Goal: Task Accomplishment & Management: Manage account settings

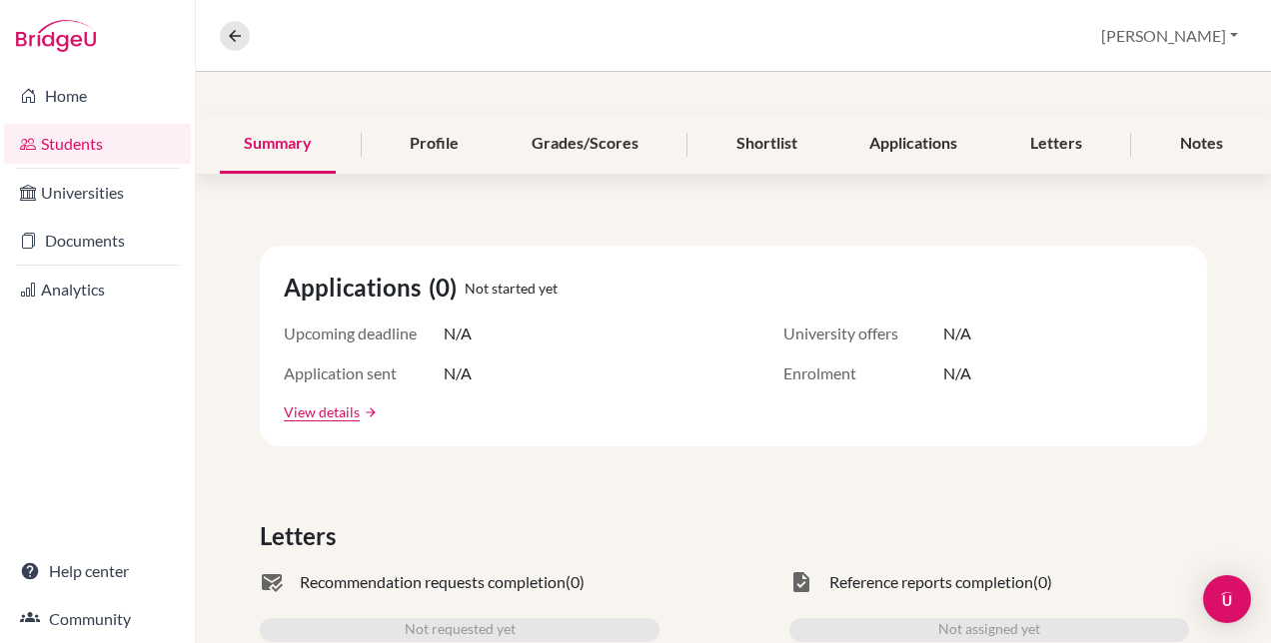
scroll to position [100, 0]
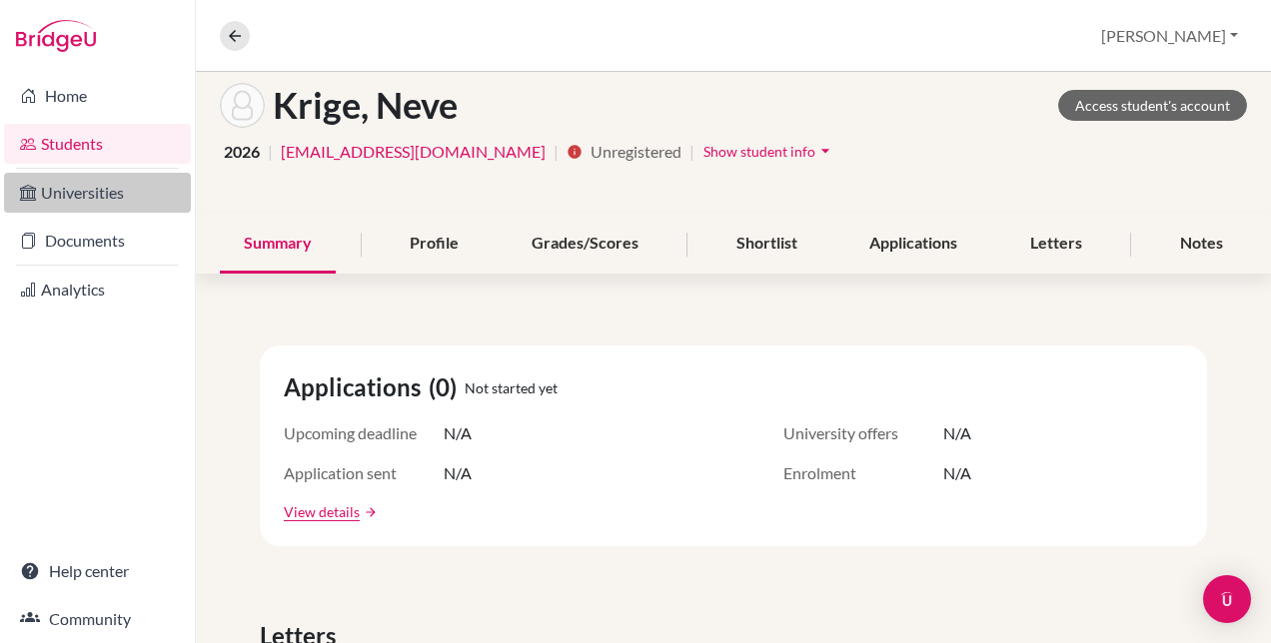
click at [104, 205] on link "Universities" at bounding box center [97, 193] width 187 height 40
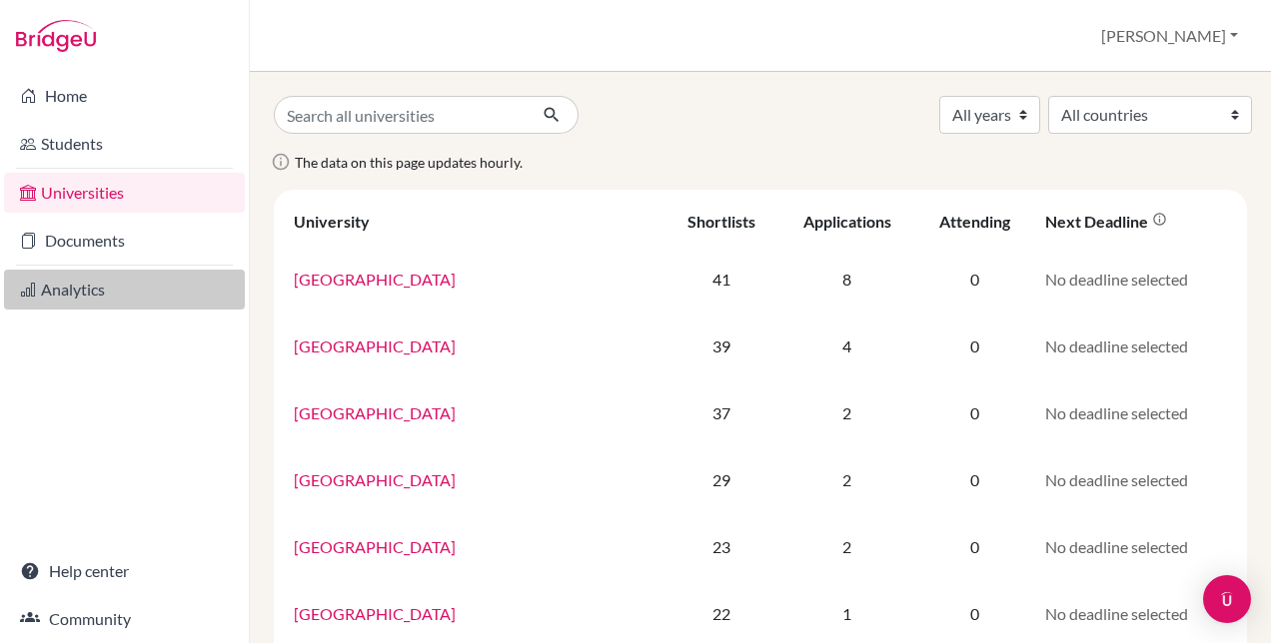
click at [60, 284] on link "Analytics" at bounding box center [124, 290] width 241 height 40
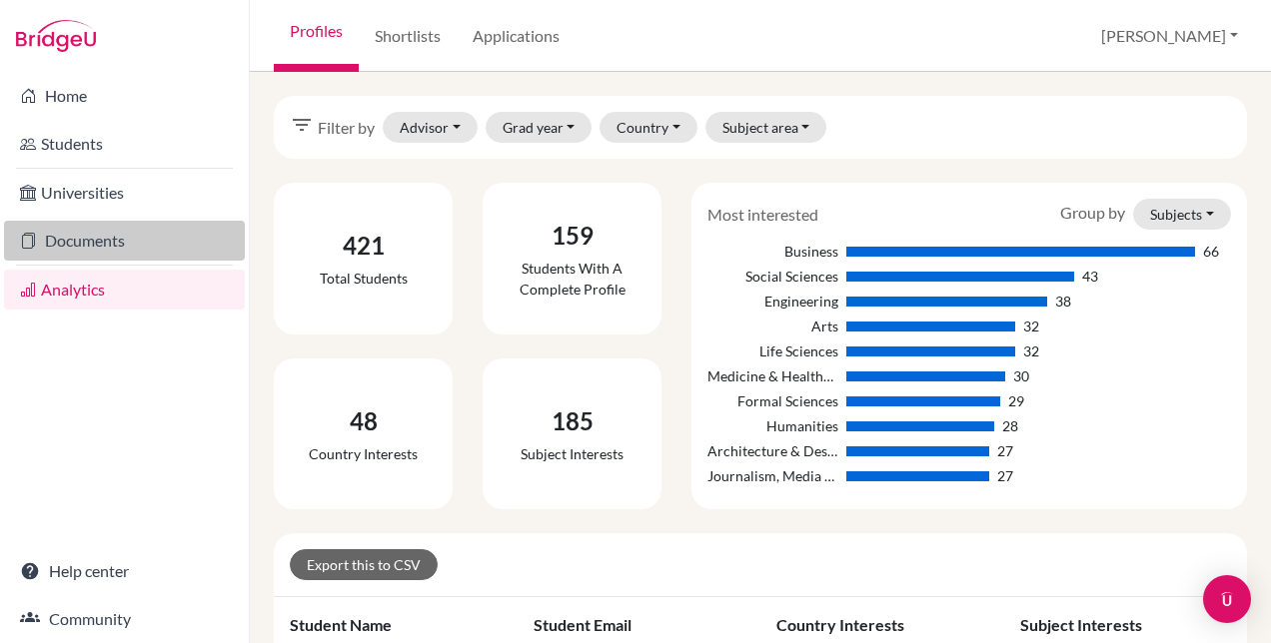
click at [102, 243] on link "Documents" at bounding box center [124, 241] width 241 height 40
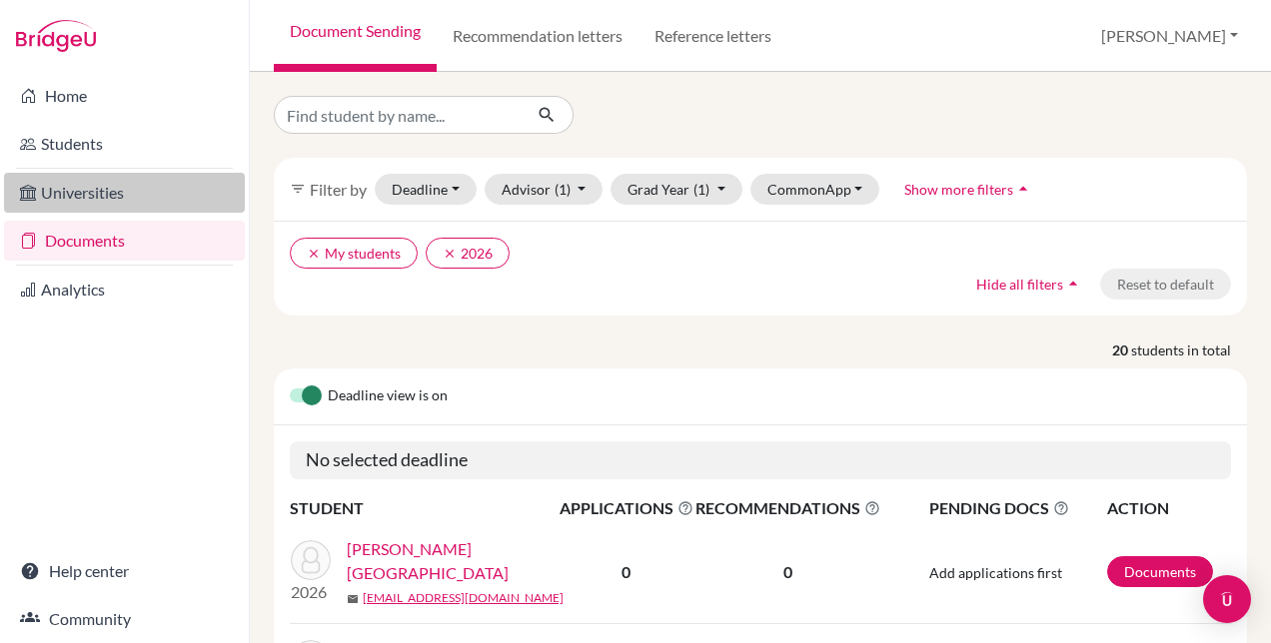
click at [104, 202] on link "Universities" at bounding box center [124, 193] width 241 height 40
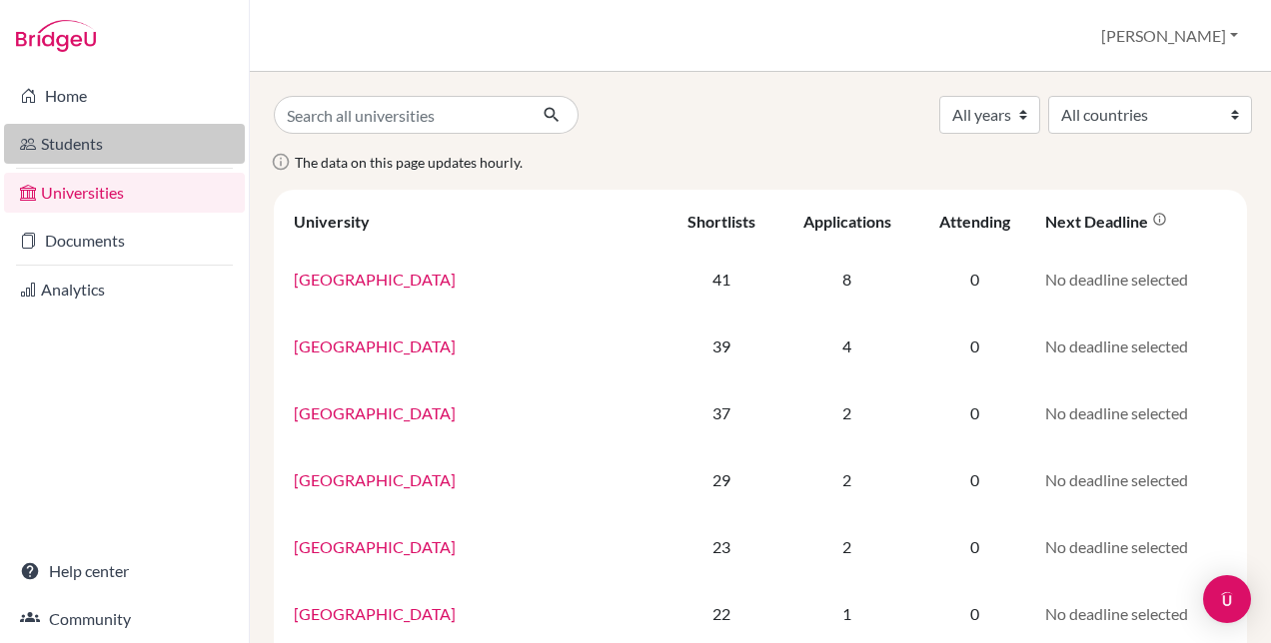
click at [73, 143] on link "Students" at bounding box center [124, 144] width 241 height 40
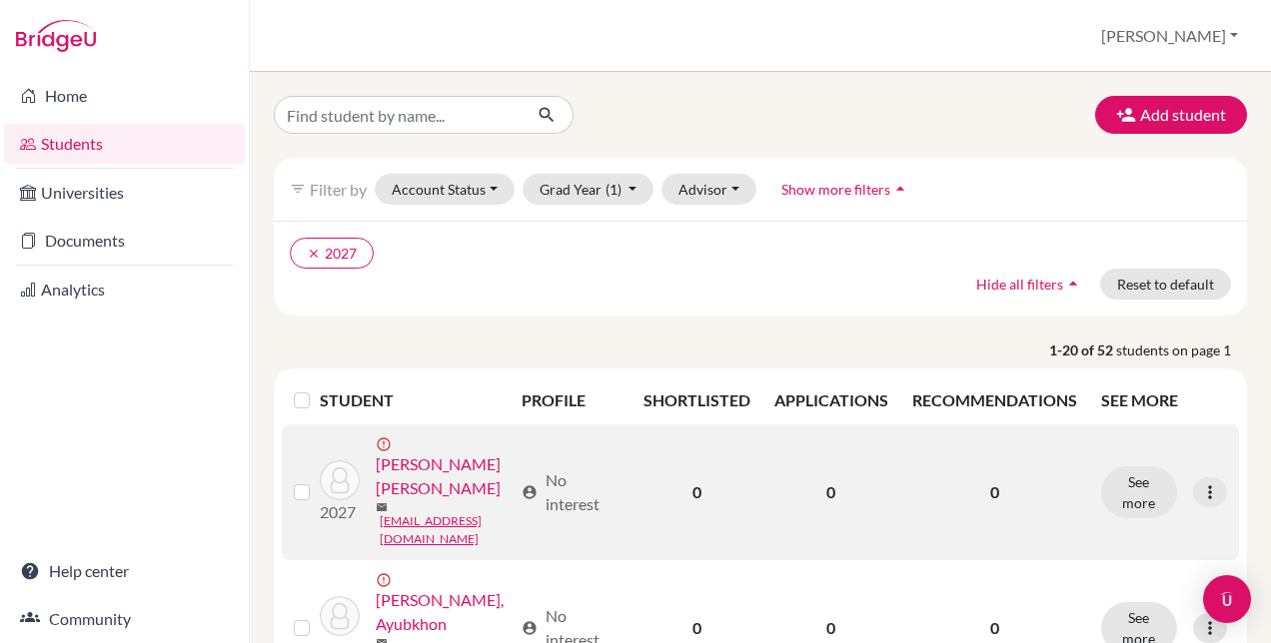
click at [425, 500] on link "Abdelwahab, Jodie Tamer Saad" at bounding box center [444, 477] width 137 height 48
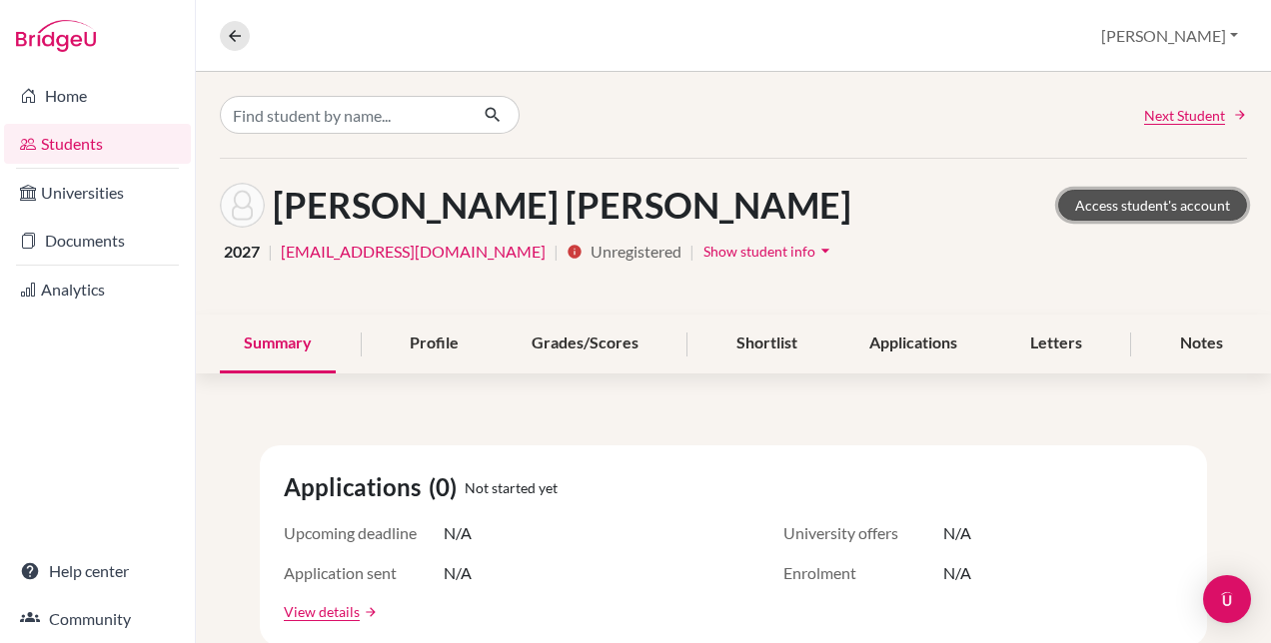
click at [1163, 206] on link "Access student's account" at bounding box center [1152, 205] width 189 height 31
click at [93, 155] on link "Students" at bounding box center [97, 144] width 187 height 40
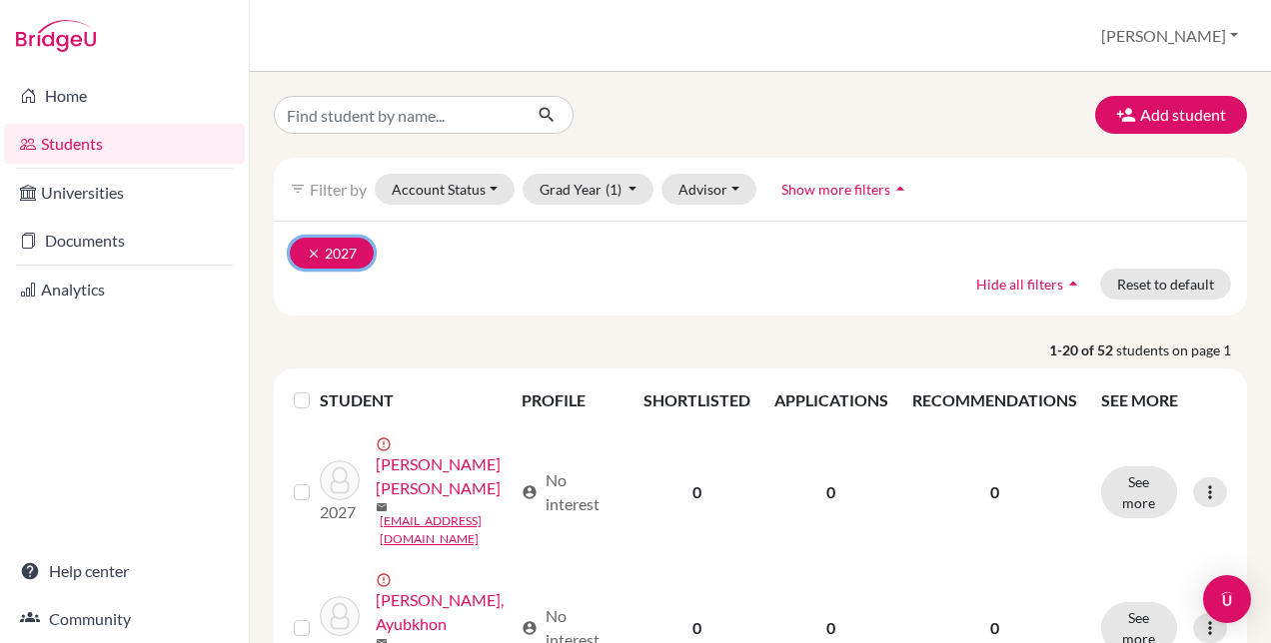
click at [310, 250] on icon "clear" at bounding box center [314, 254] width 14 height 14
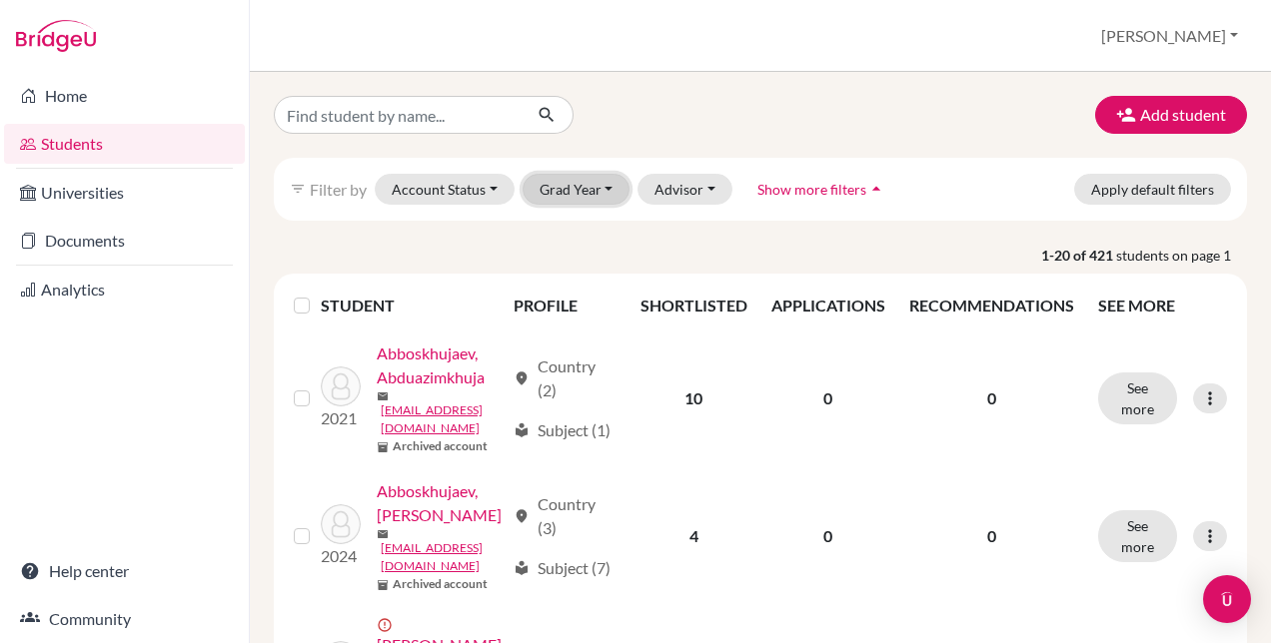
click at [561, 182] on button "Grad Year" at bounding box center [576, 189] width 108 height 31
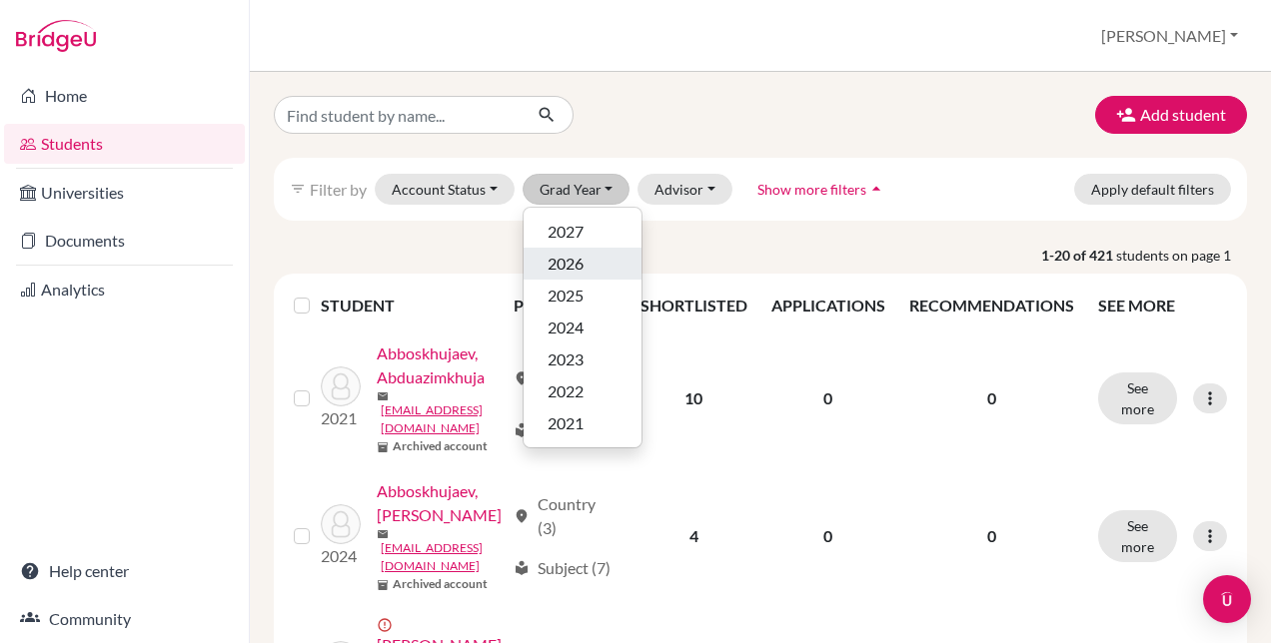
click at [553, 260] on div "2026" at bounding box center [582, 264] width 70 height 24
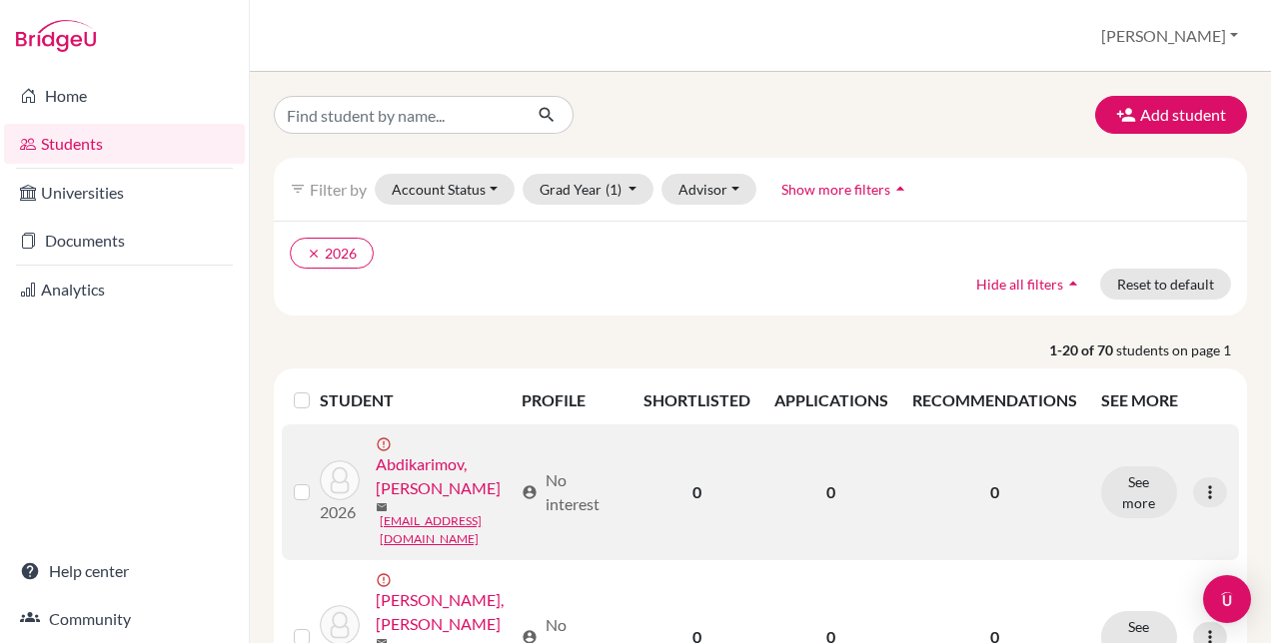
click at [452, 464] on link "Abdikarimov, Abdumannob" at bounding box center [444, 477] width 137 height 48
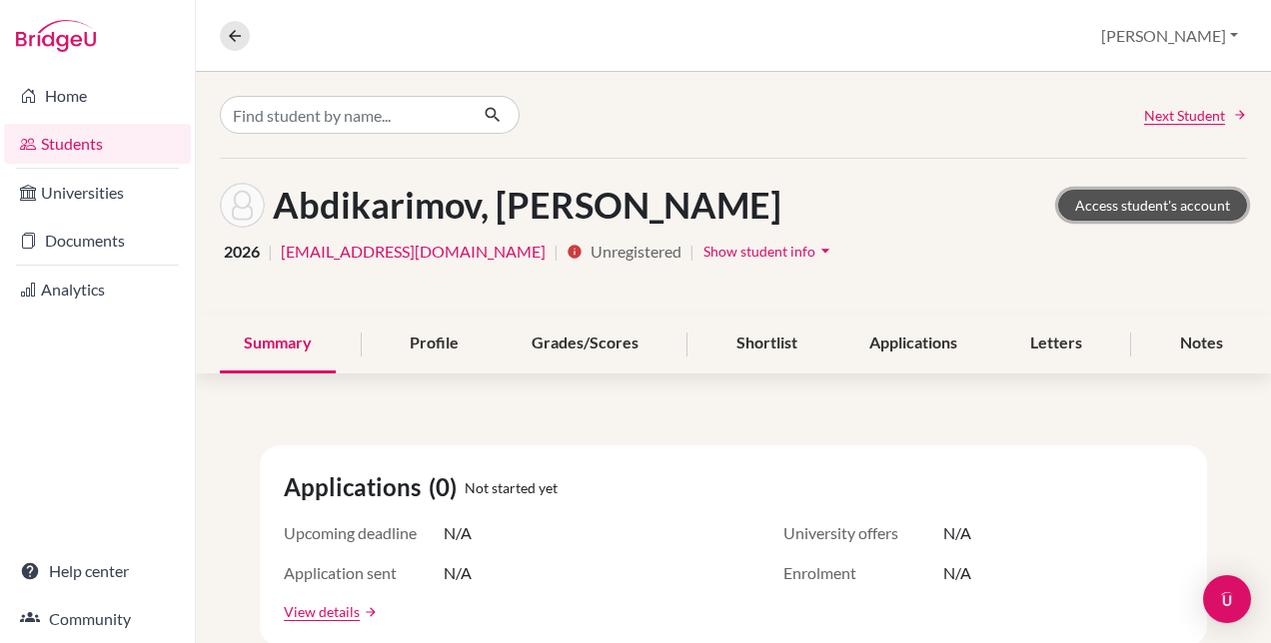
click at [1106, 213] on link "Access student's account" at bounding box center [1152, 205] width 189 height 31
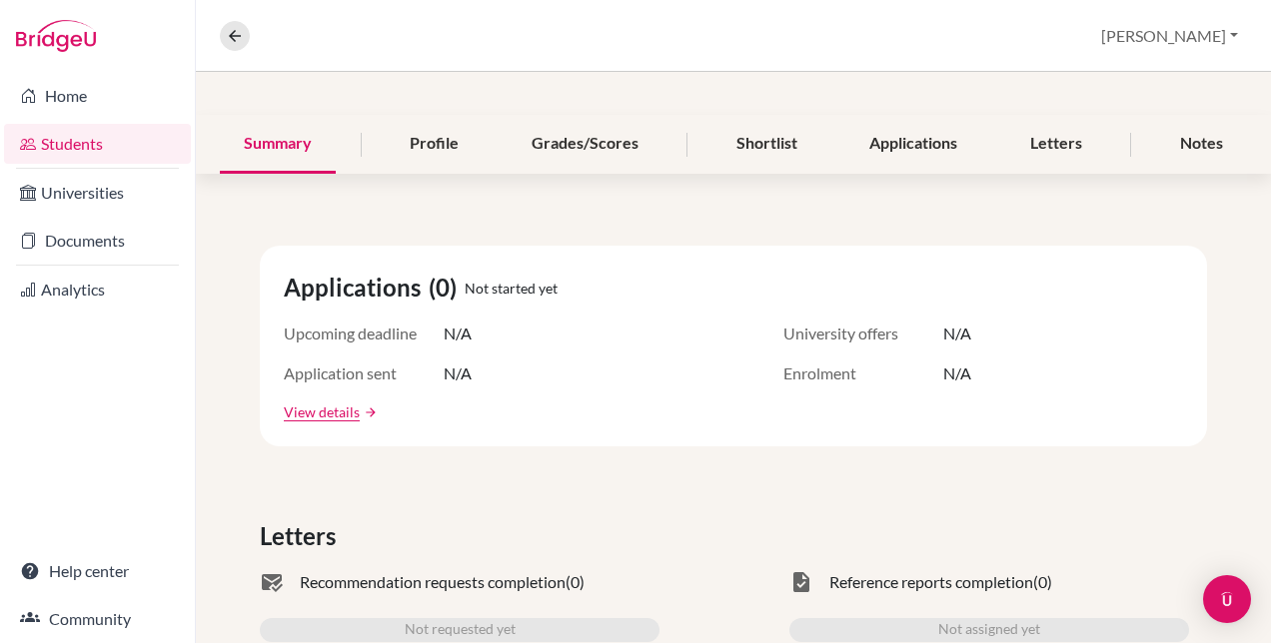
scroll to position [100, 0]
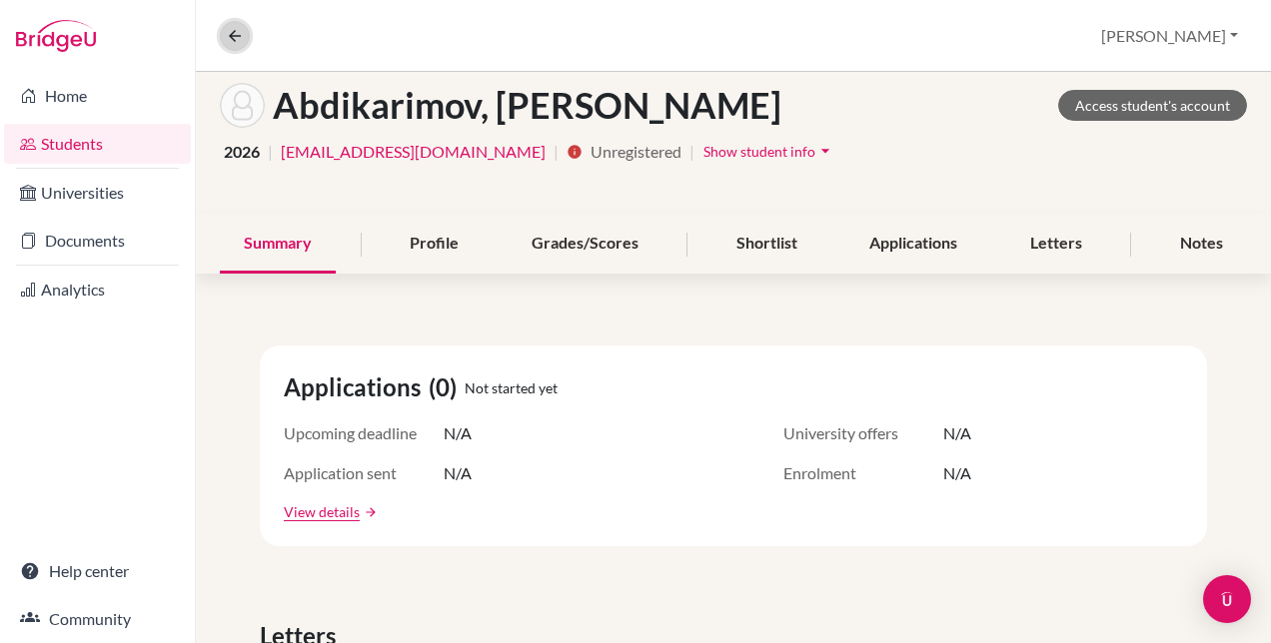
click at [226, 36] on icon at bounding box center [235, 36] width 18 height 18
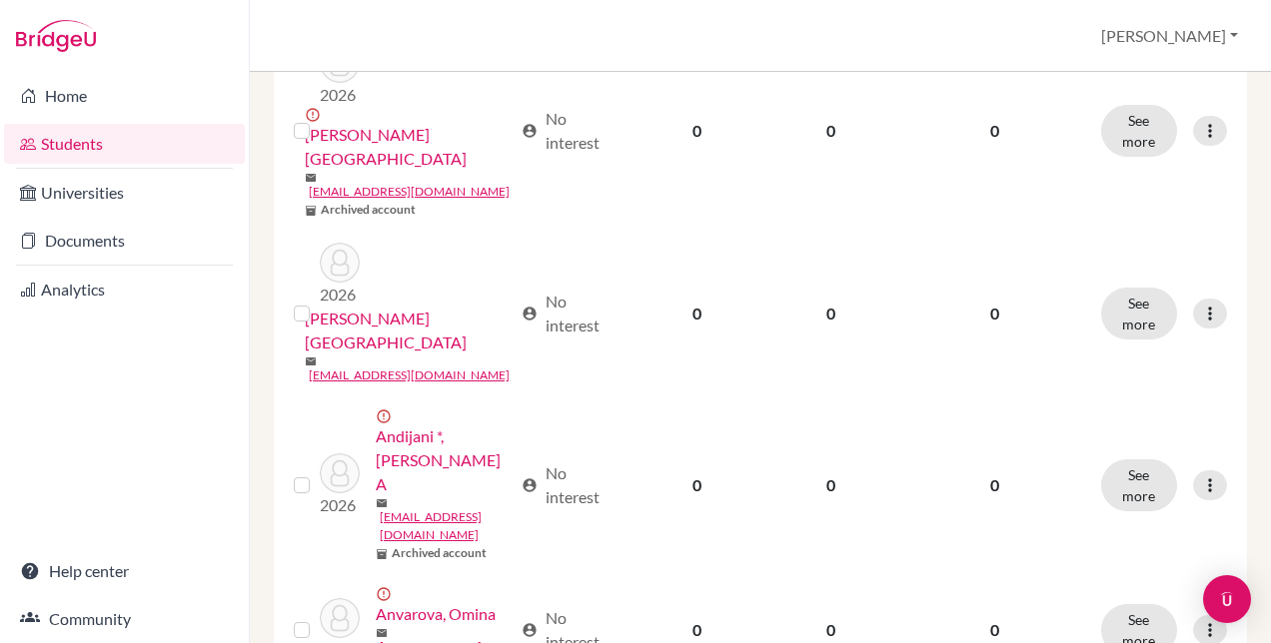
scroll to position [1399, 0]
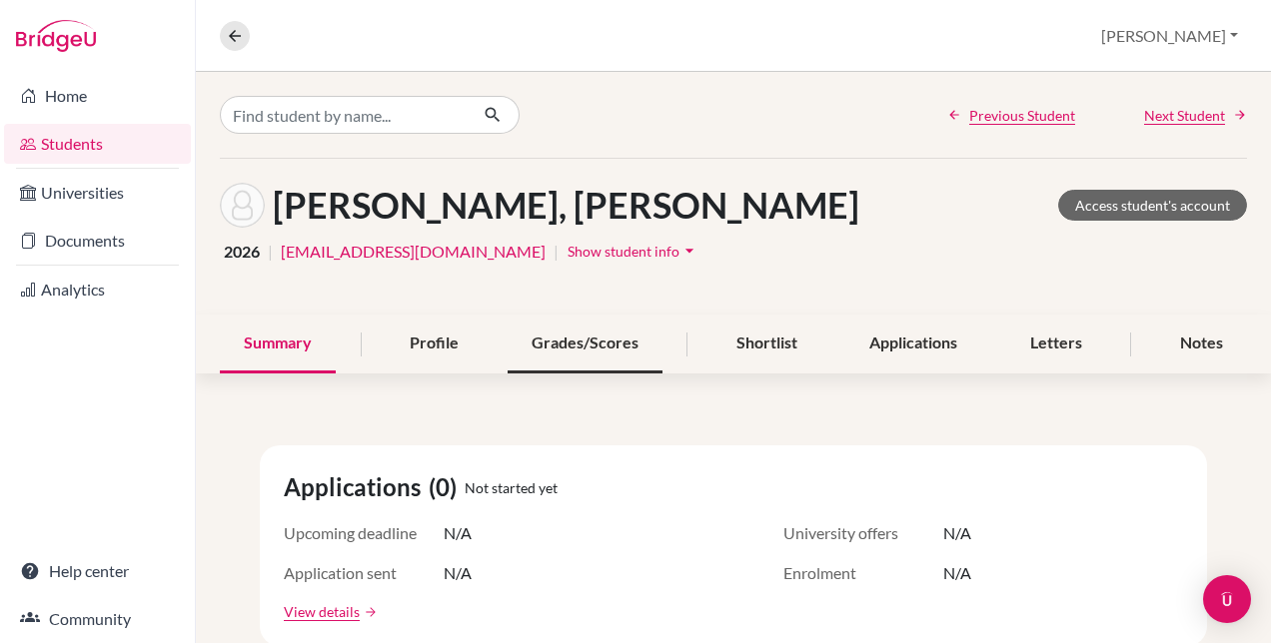
click at [541, 350] on div "Grades/Scores" at bounding box center [584, 344] width 155 height 59
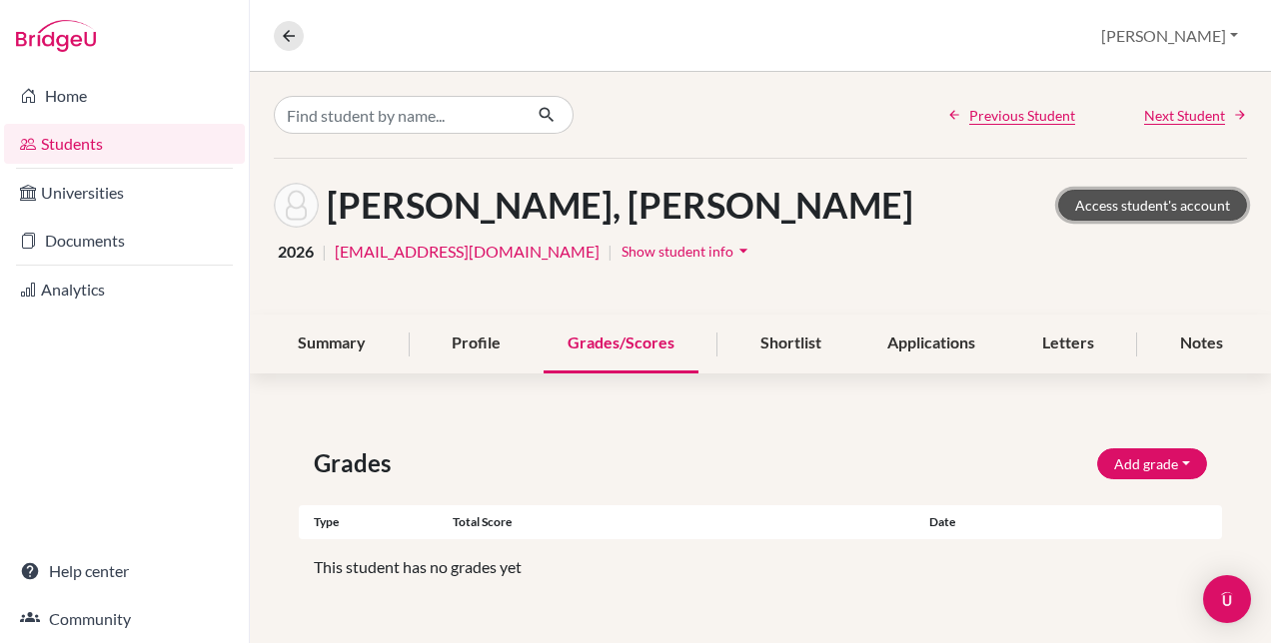
click at [1127, 199] on link "Access student's account" at bounding box center [1152, 205] width 189 height 31
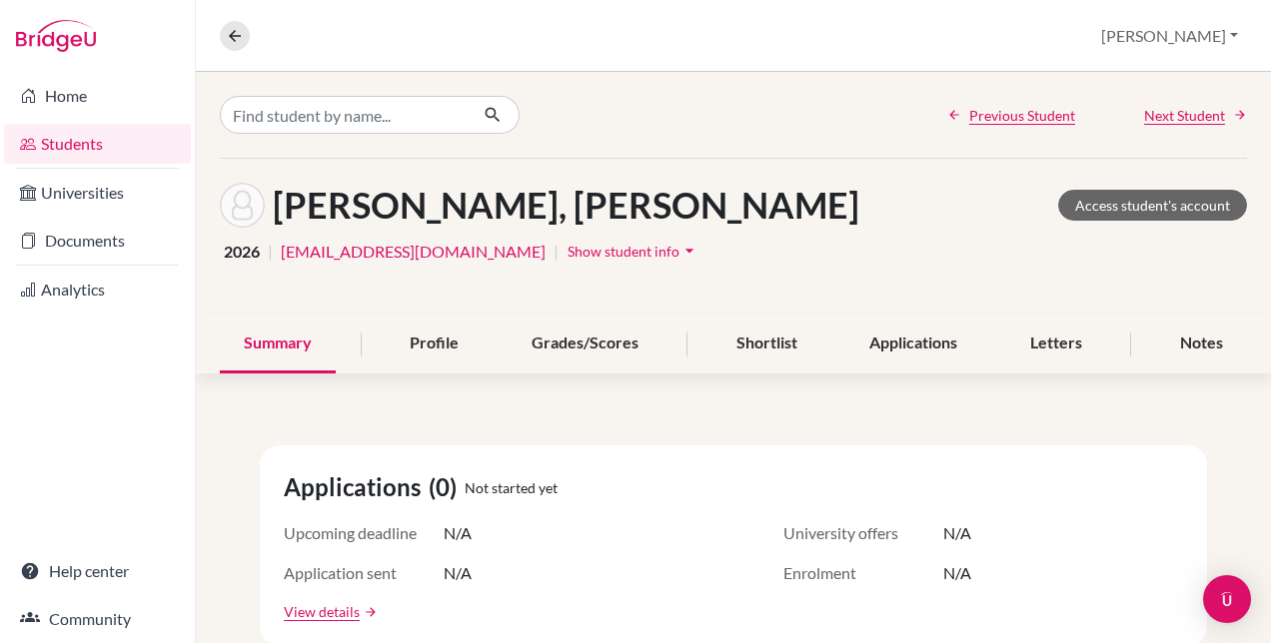
click at [52, 143] on link "Students" at bounding box center [97, 144] width 187 height 40
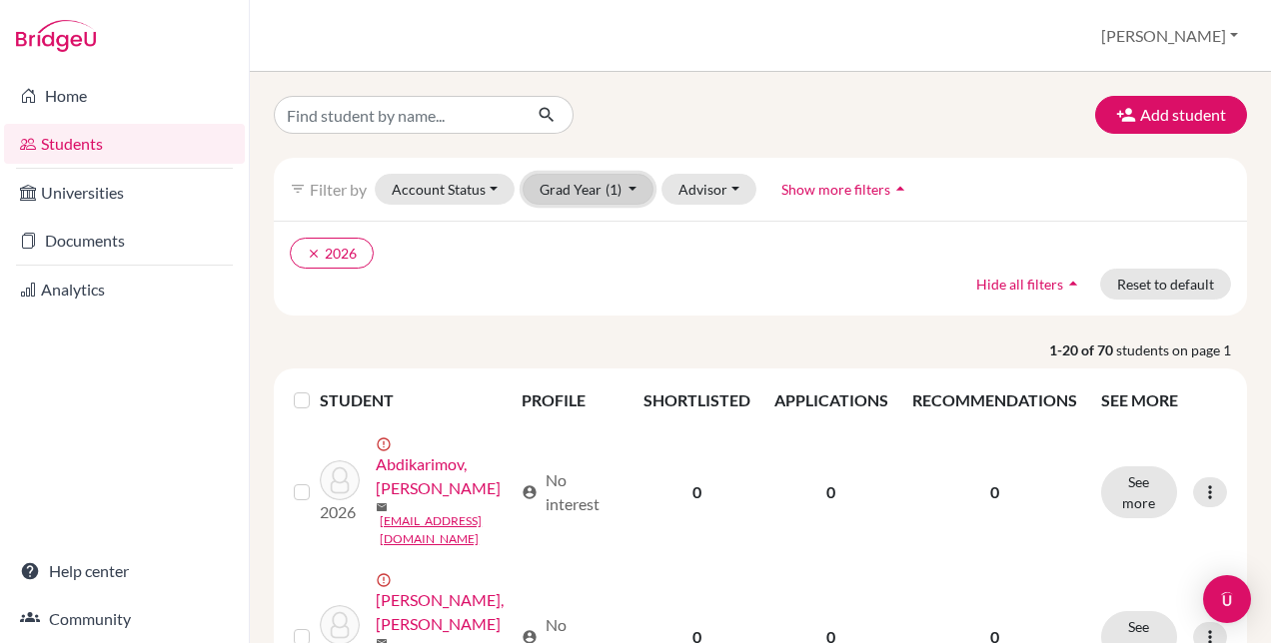
click at [585, 193] on button "Grad Year (1)" at bounding box center [588, 189] width 132 height 31
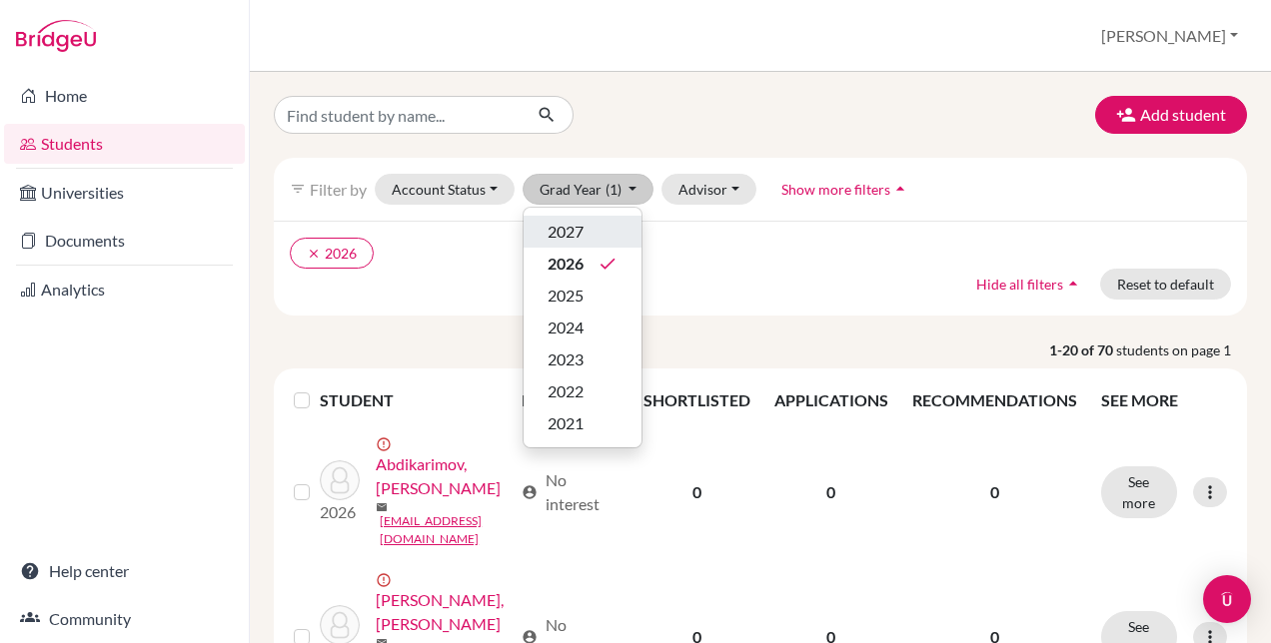
click at [547, 240] on span "2027" at bounding box center [565, 232] width 36 height 24
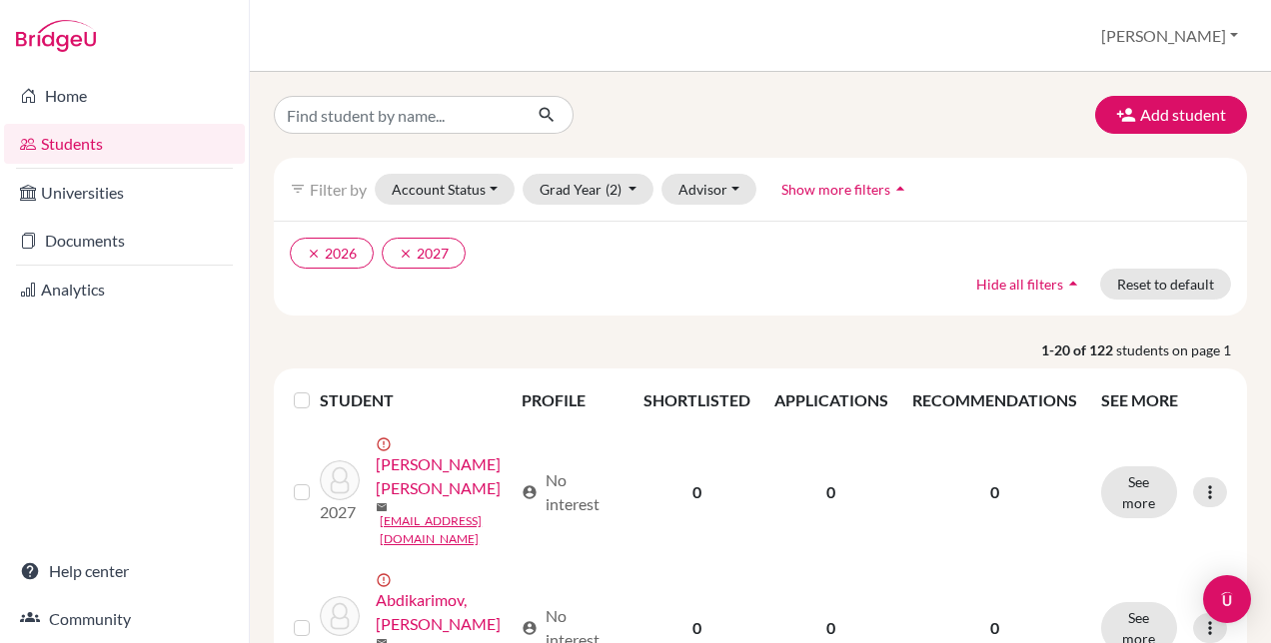
click at [318, 389] on label at bounding box center [318, 389] width 0 height 0
click at [0, 0] on input "checkbox" at bounding box center [0, 0] width 0 height 0
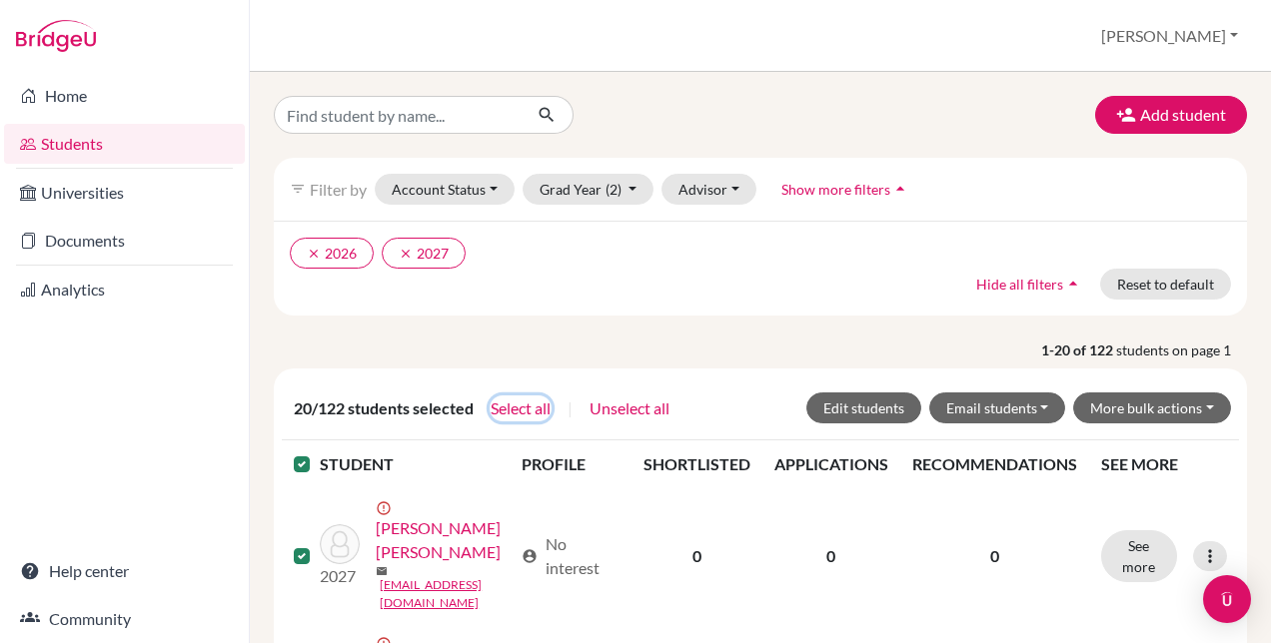
click at [514, 402] on button "Select all" at bounding box center [520, 409] width 62 height 26
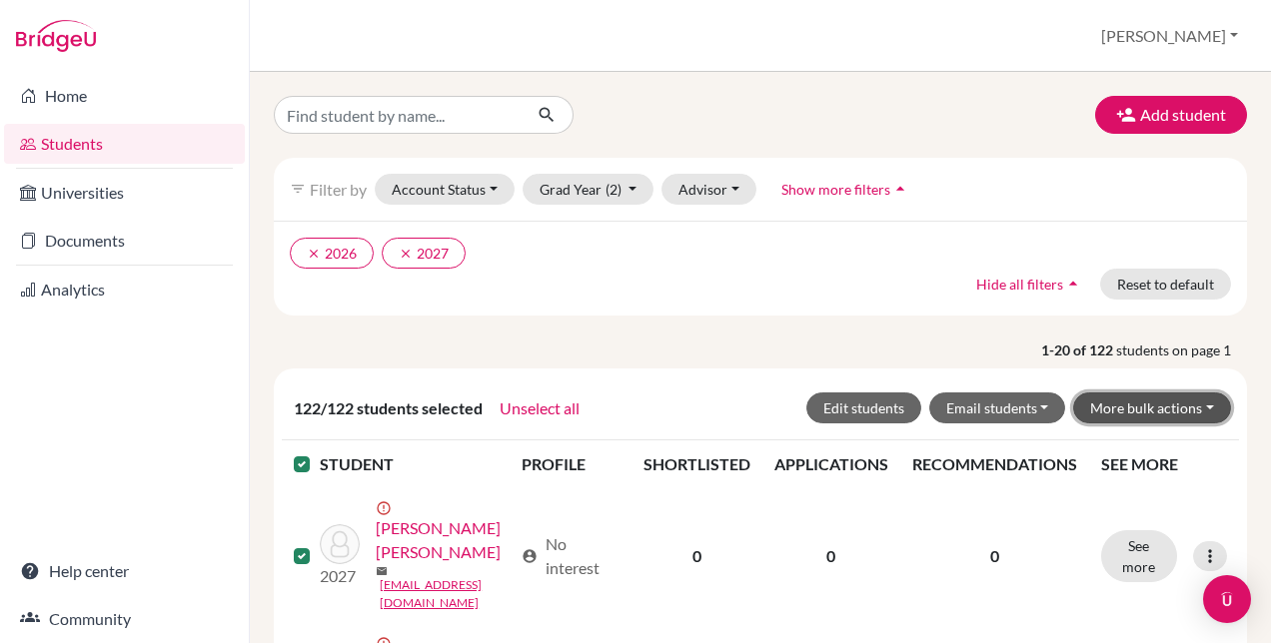
click at [1199, 406] on button "More bulk actions" at bounding box center [1152, 408] width 158 height 31
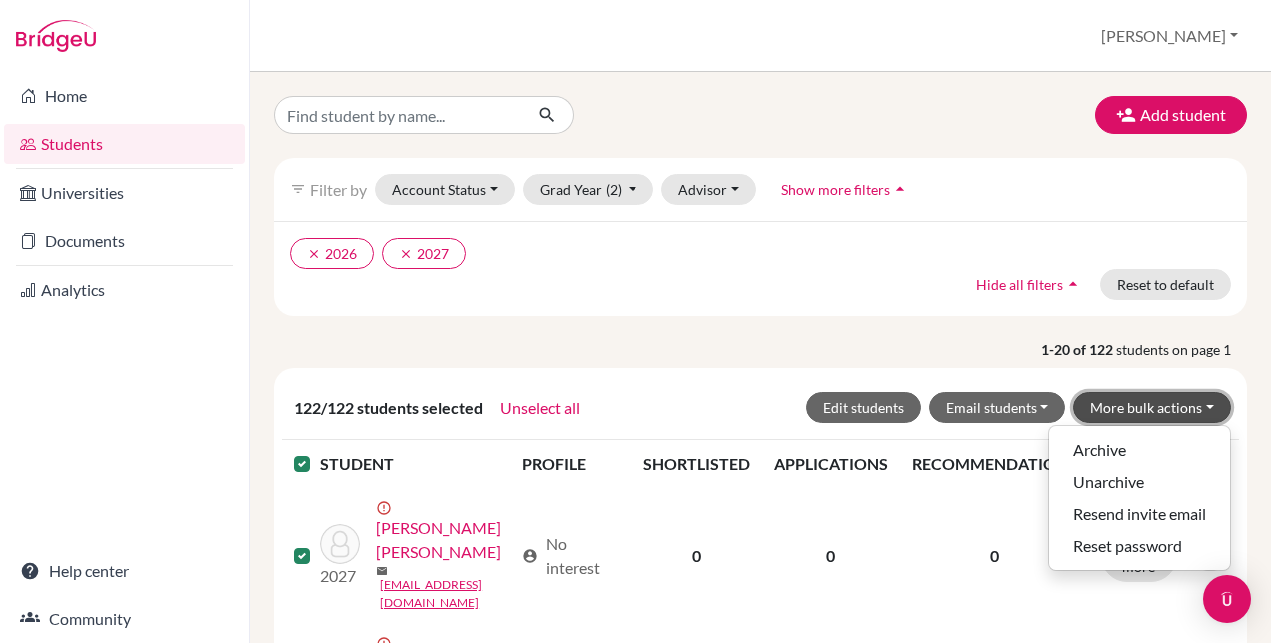
click at [1199, 406] on button "More bulk actions" at bounding box center [1152, 408] width 158 height 31
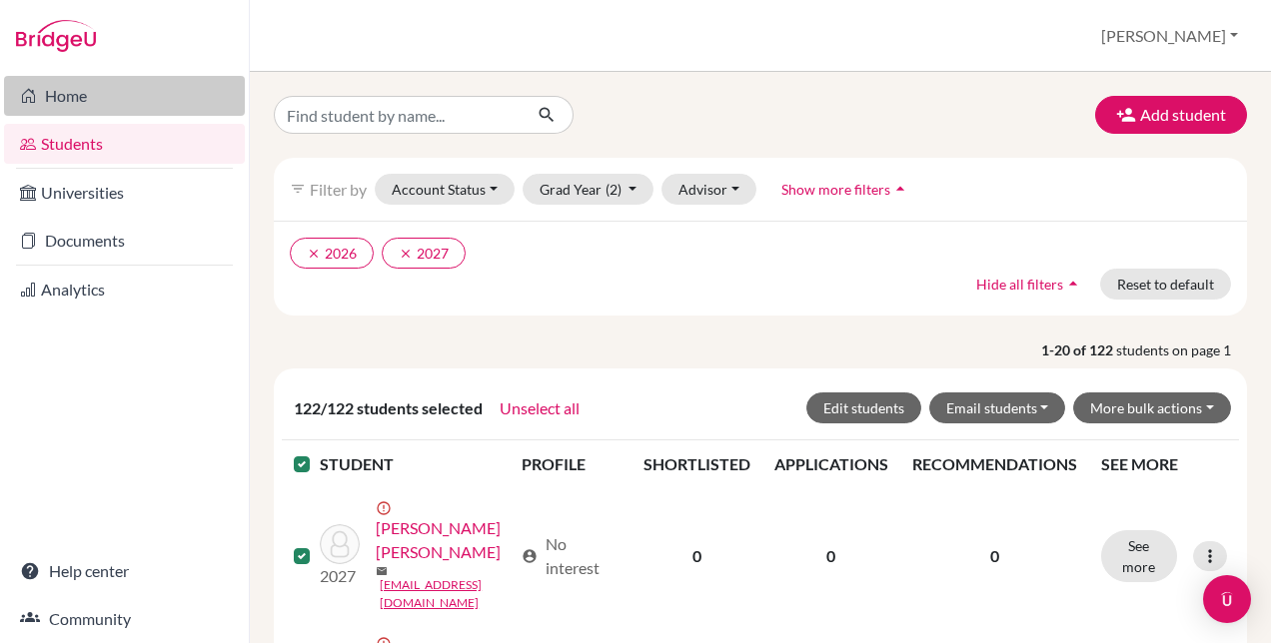
click at [81, 97] on link "Home" at bounding box center [124, 96] width 241 height 40
